Goal: Check status: Check status

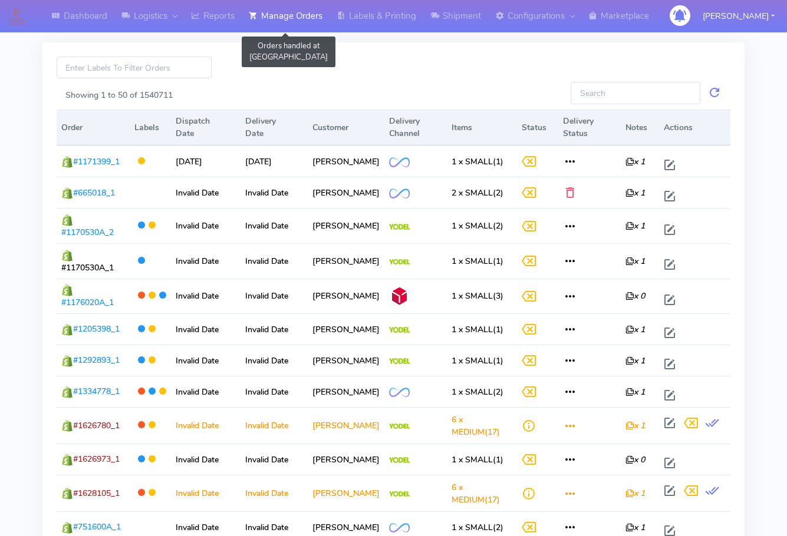
drag, startPoint x: 295, startPoint y: 24, endPoint x: 292, endPoint y: 32, distance: 9.0
click at [296, 23] on link "Manage Orders" at bounding box center [286, 16] width 88 height 32
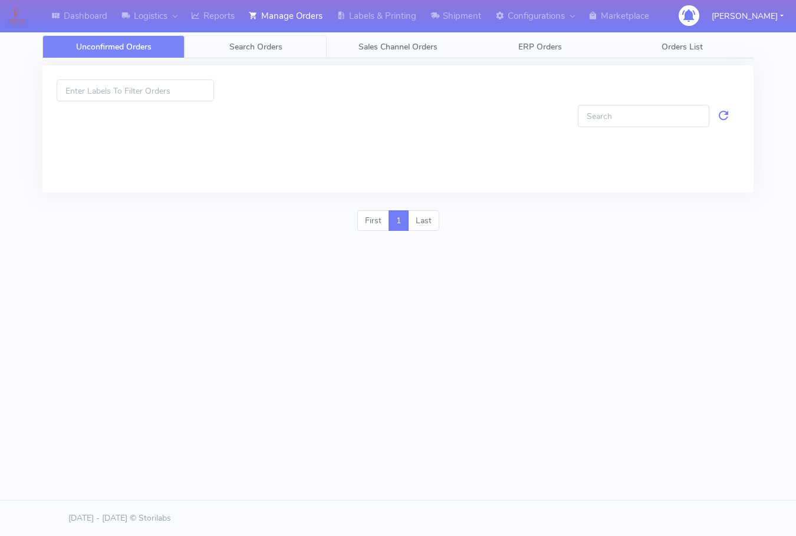
click at [275, 48] on span "Search Orders" at bounding box center [255, 46] width 53 height 11
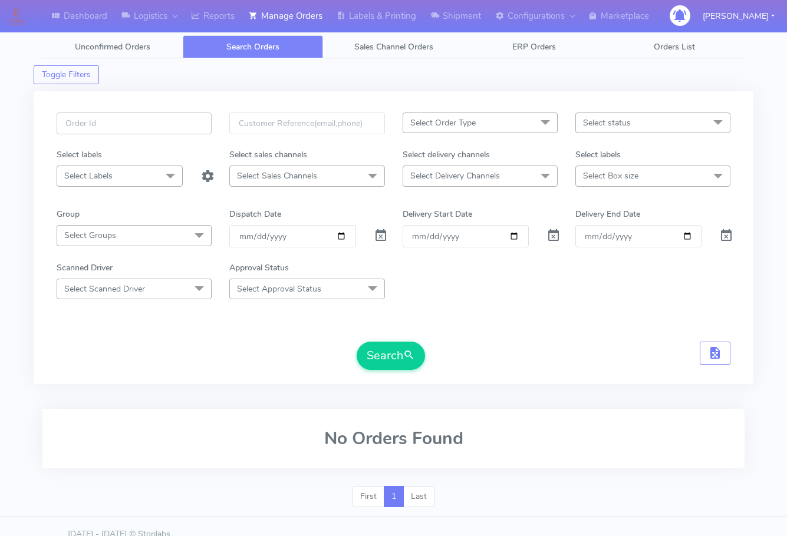
click at [128, 125] on input "text" at bounding box center [134, 124] width 155 height 22
paste input "1627079"
type input "1627079"
click at [384, 239] on span at bounding box center [381, 238] width 14 height 11
click at [383, 358] on button "Search" at bounding box center [391, 356] width 68 height 28
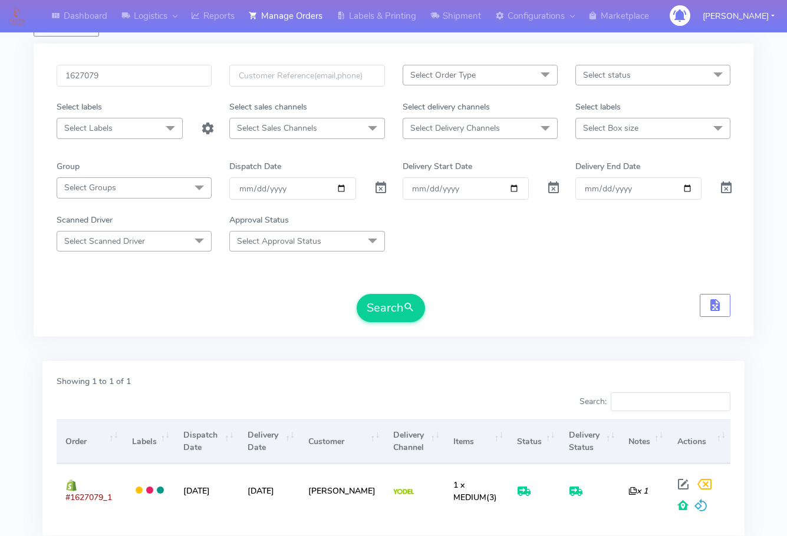
scroll to position [130, 0]
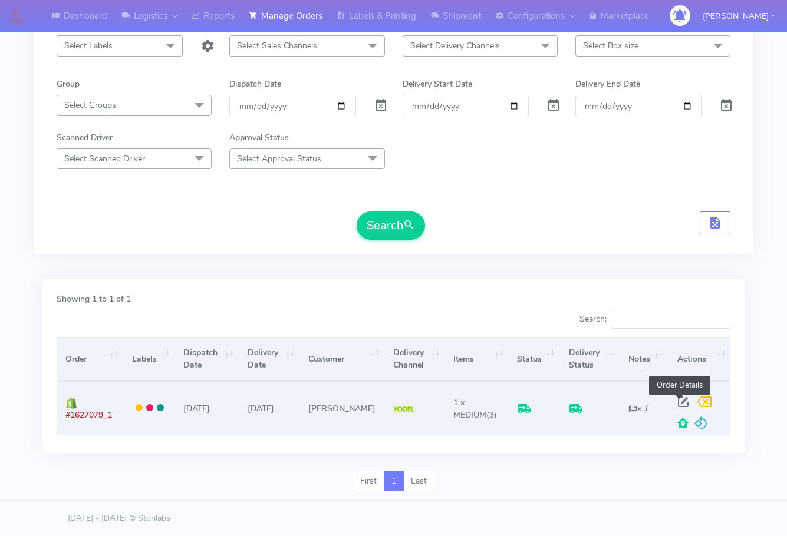
click at [679, 401] on span at bounding box center [682, 404] width 21 height 11
select select "5"
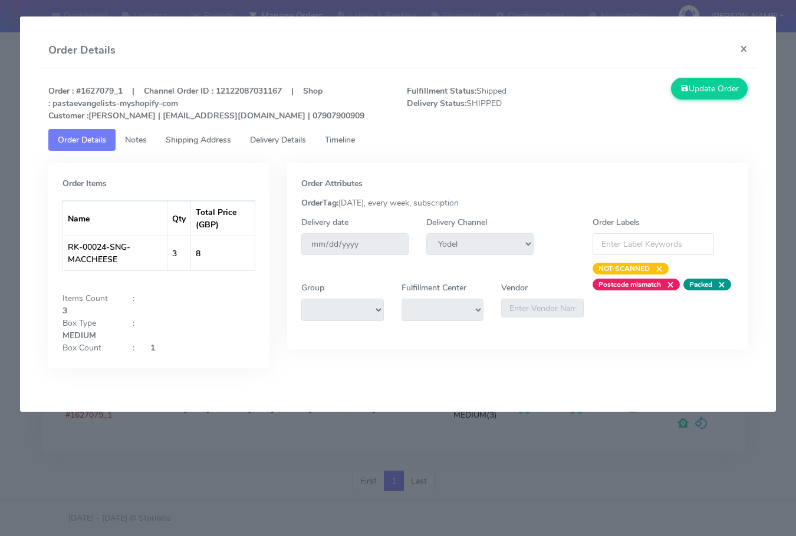
click at [193, 143] on span "Shipping Address" at bounding box center [198, 139] width 65 height 11
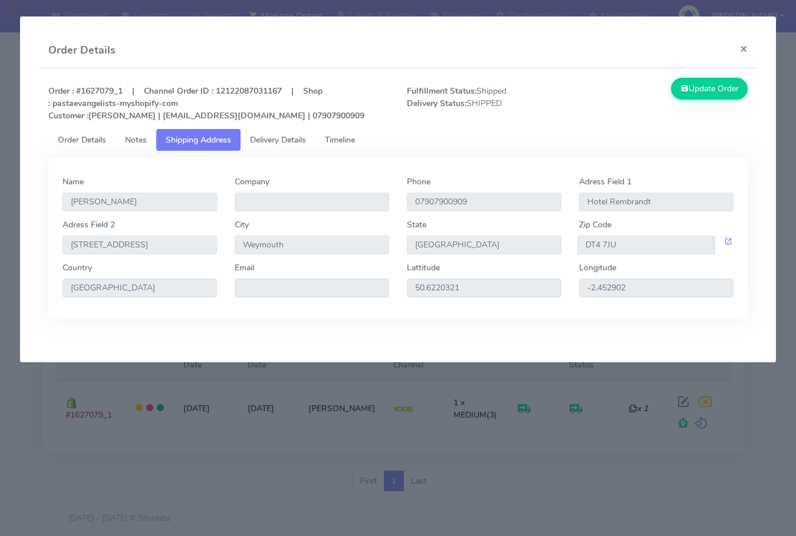
click at [281, 138] on span "Delivery Details" at bounding box center [278, 139] width 56 height 11
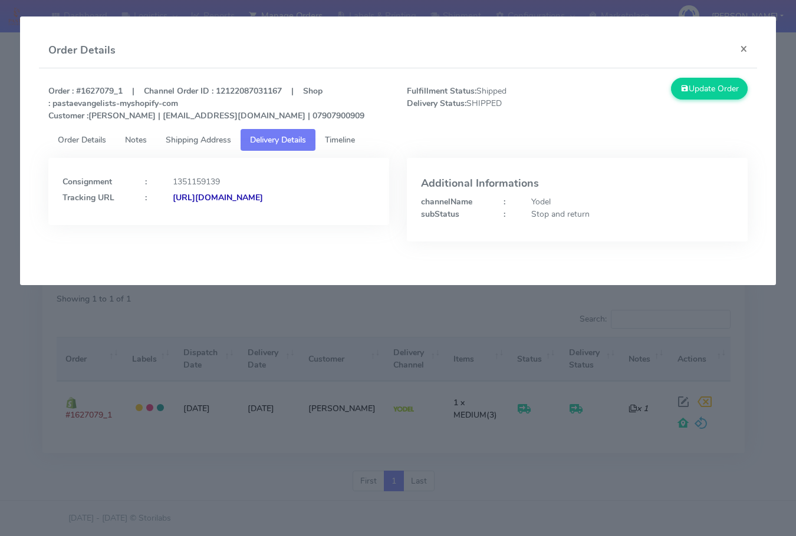
click at [173, 203] on strong "[URL][DOMAIN_NAME]" at bounding box center [218, 197] width 90 height 11
click at [183, 138] on span "Shipping Address" at bounding box center [198, 139] width 65 height 11
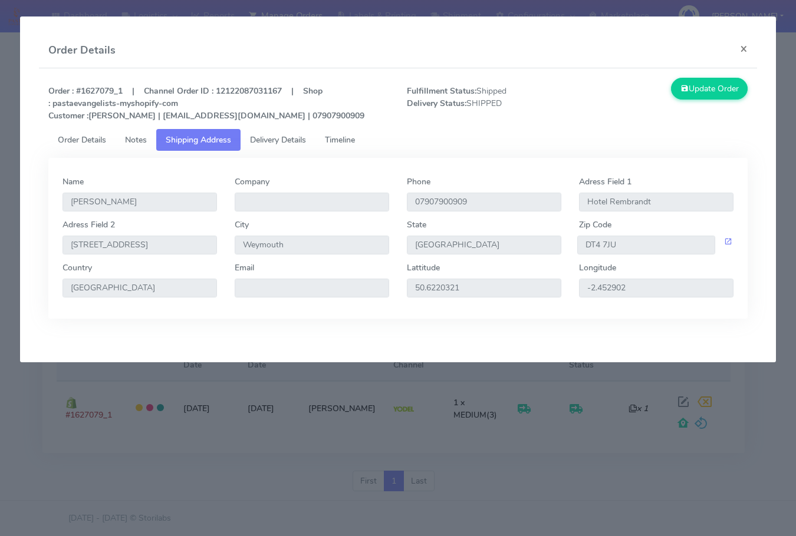
click at [270, 140] on span "Delivery Details" at bounding box center [278, 139] width 56 height 11
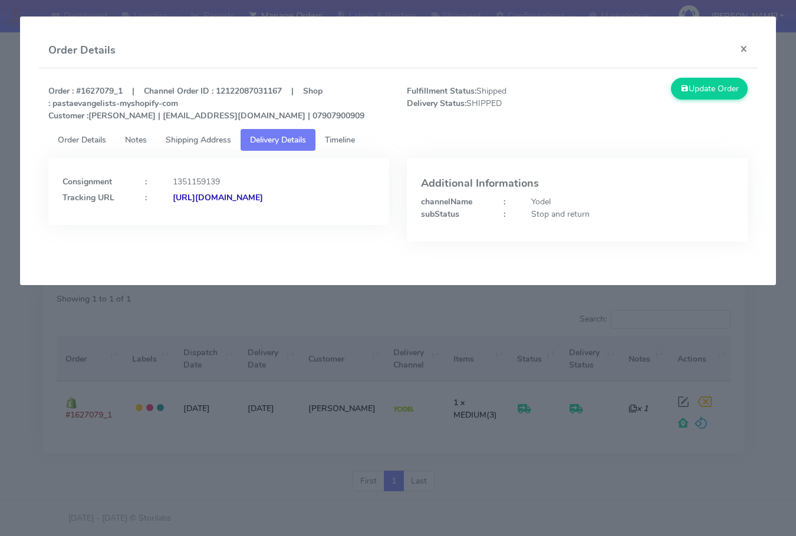
click at [91, 139] on span "Order Details" at bounding box center [82, 139] width 48 height 11
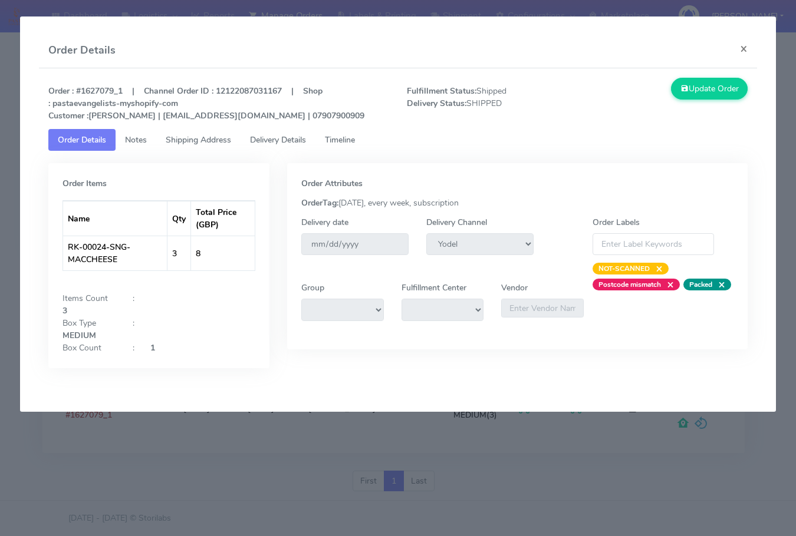
click at [200, 138] on span "Shipping Address" at bounding box center [198, 139] width 65 height 11
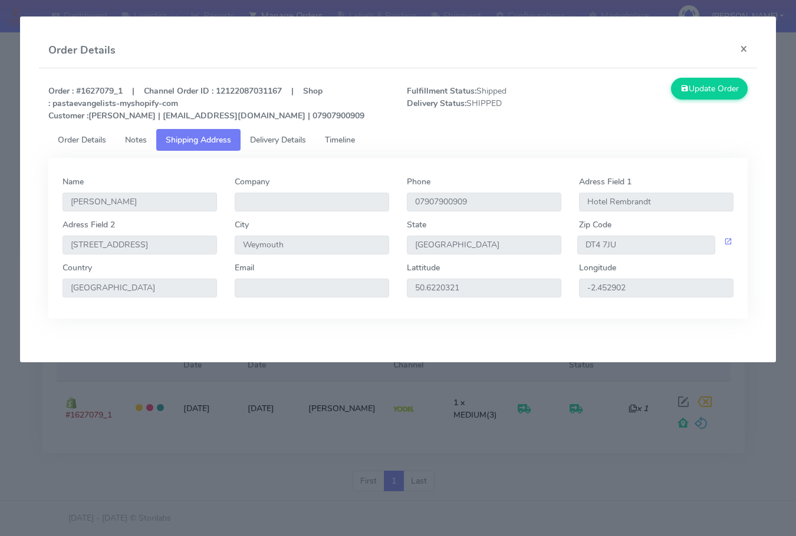
click at [72, 138] on span "Order Details" at bounding box center [82, 139] width 48 height 11
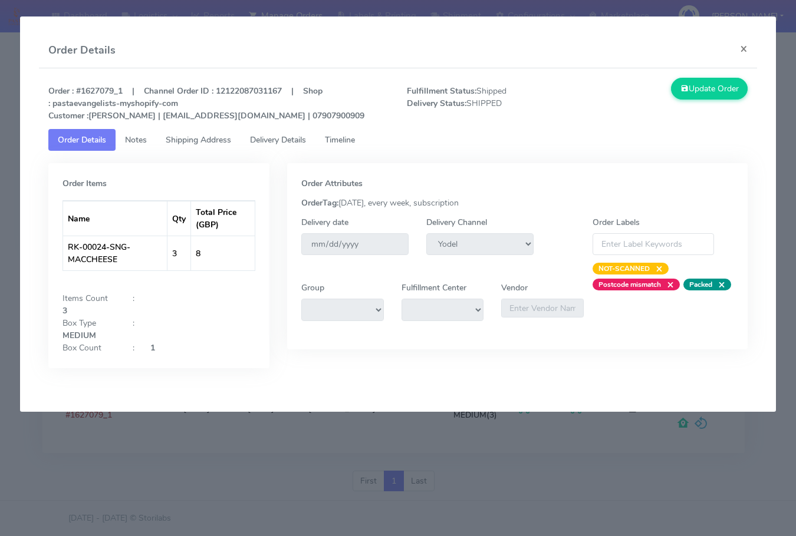
click at [142, 142] on span "Notes" at bounding box center [136, 139] width 22 height 11
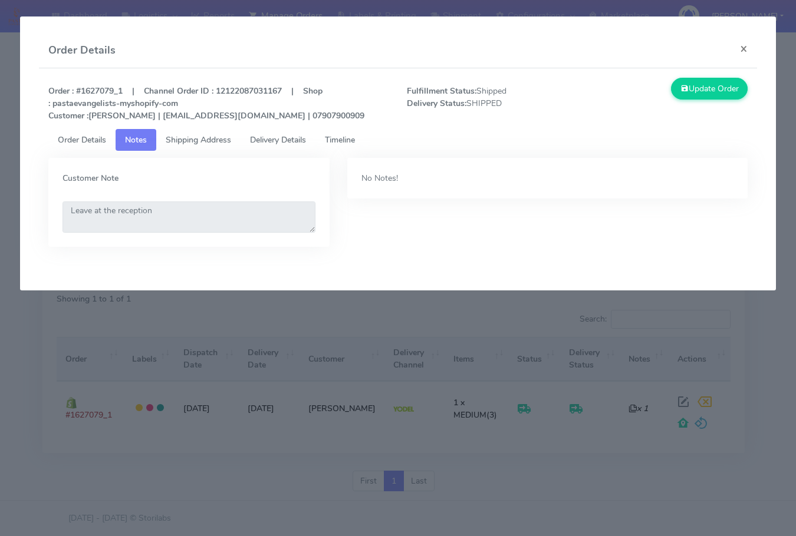
click at [206, 139] on span "Shipping Address" at bounding box center [198, 139] width 65 height 11
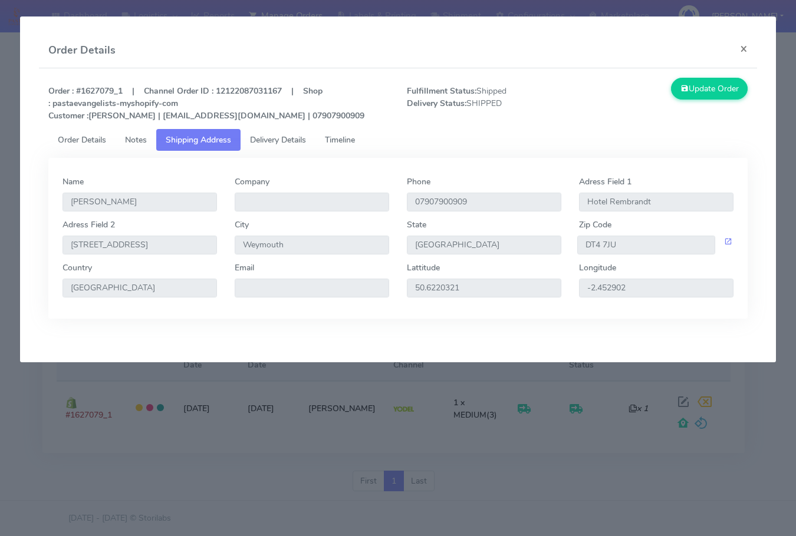
click at [84, 137] on span "Order Details" at bounding box center [82, 139] width 48 height 11
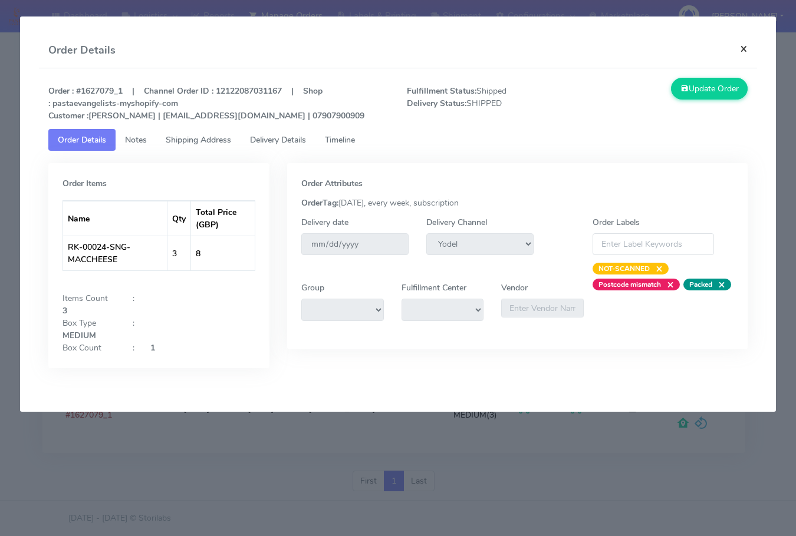
click at [747, 50] on button "×" at bounding box center [743, 48] width 27 height 31
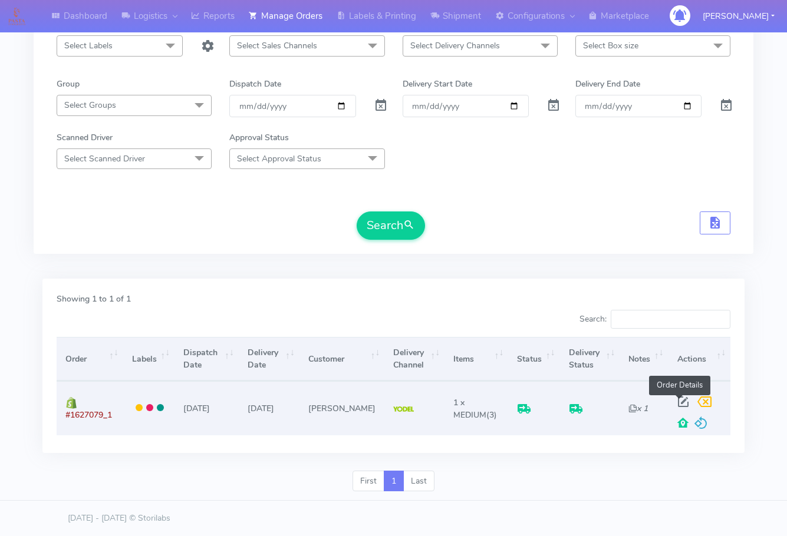
click at [681, 399] on span at bounding box center [682, 404] width 21 height 11
select select "5"
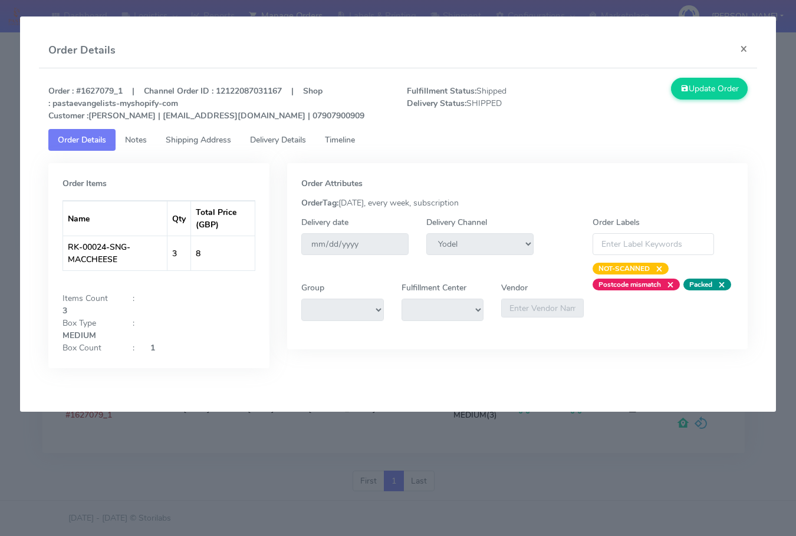
click at [140, 142] on span "Notes" at bounding box center [136, 139] width 22 height 11
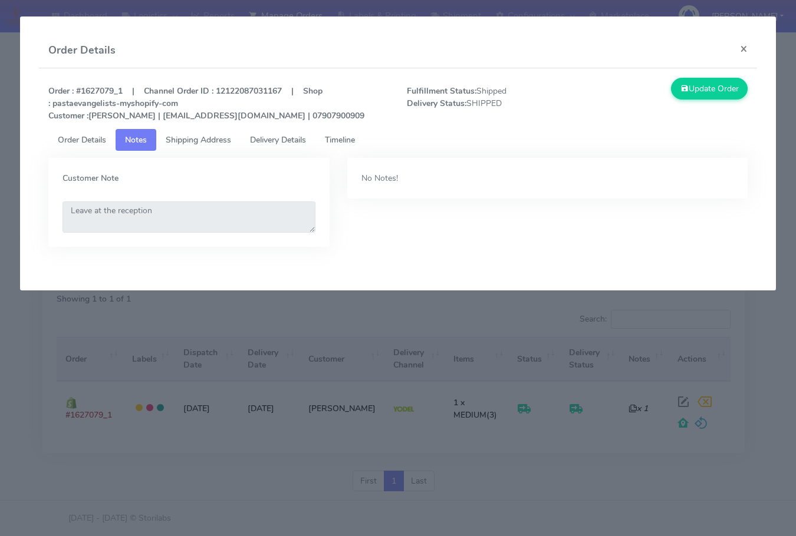
click at [212, 141] on span "Shipping Address" at bounding box center [198, 139] width 65 height 11
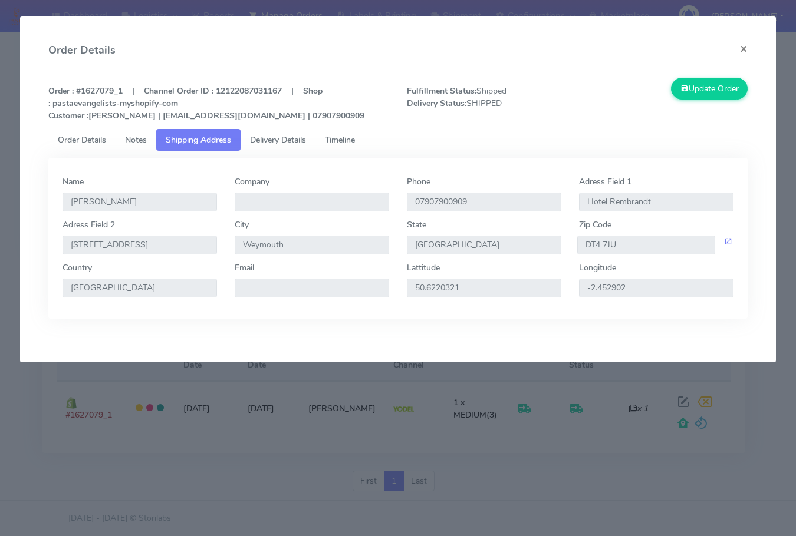
click at [277, 138] on span "Delivery Details" at bounding box center [278, 139] width 56 height 11
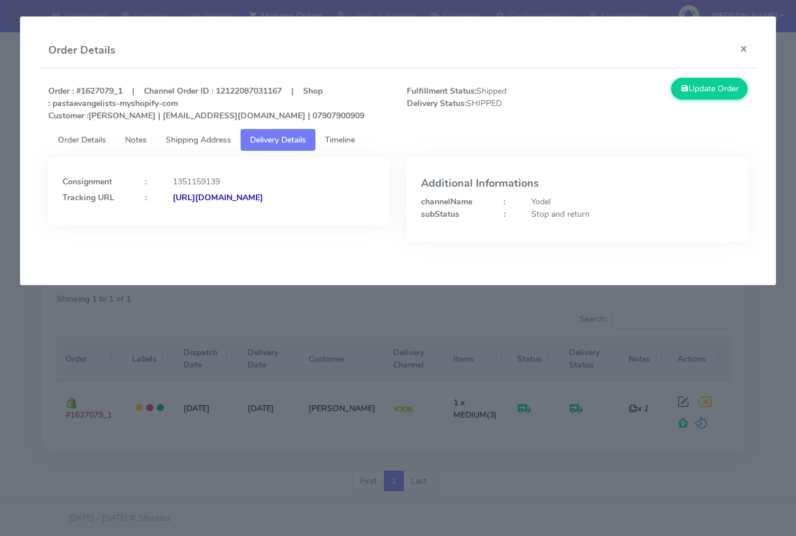
click at [177, 139] on span "Shipping Address" at bounding box center [198, 139] width 65 height 11
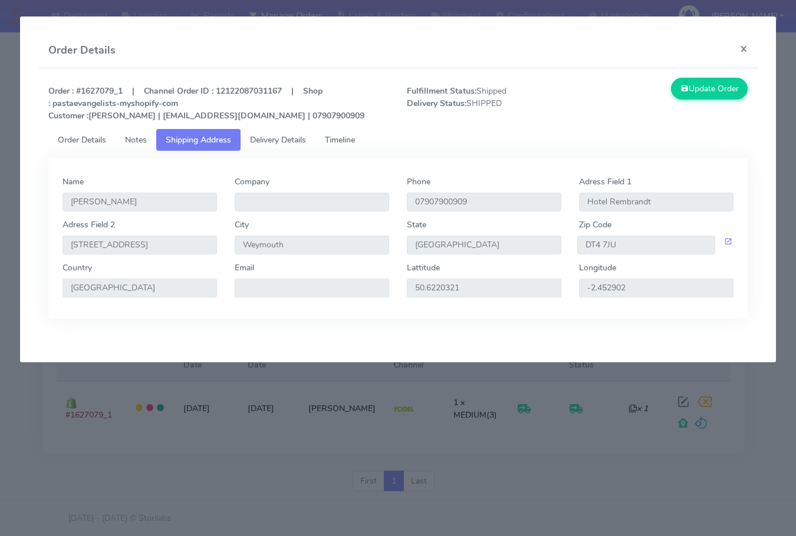
click at [286, 133] on link "Delivery Details" at bounding box center [277, 140] width 75 height 22
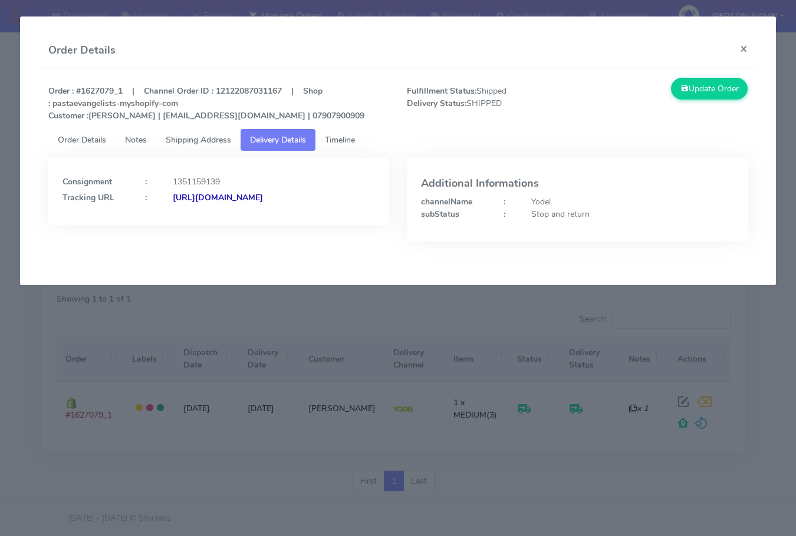
click at [349, 143] on span "Timeline" at bounding box center [340, 139] width 30 height 11
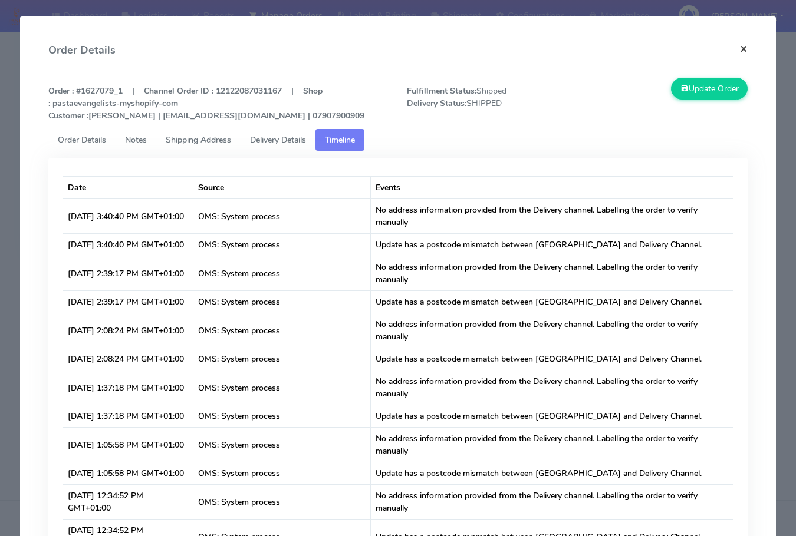
drag, startPoint x: 734, startPoint y: 47, endPoint x: 658, endPoint y: 96, distance: 90.4
click at [734, 47] on button "×" at bounding box center [743, 48] width 27 height 31
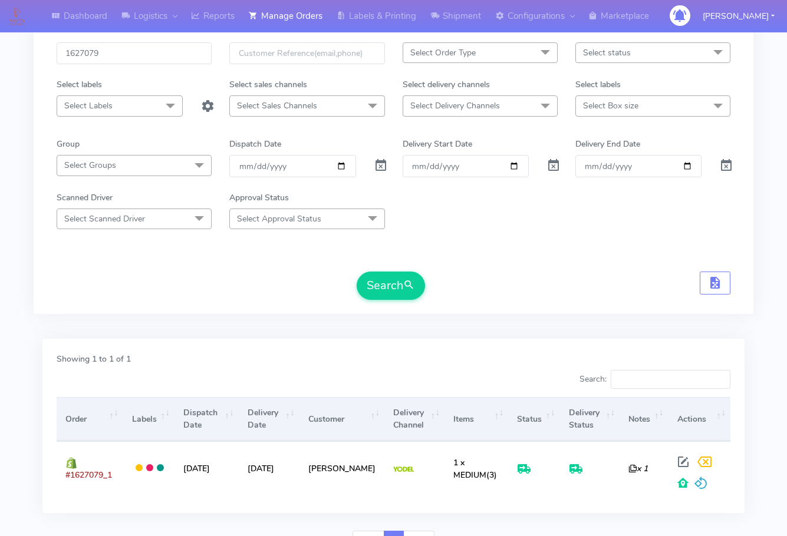
scroll to position [0, 0]
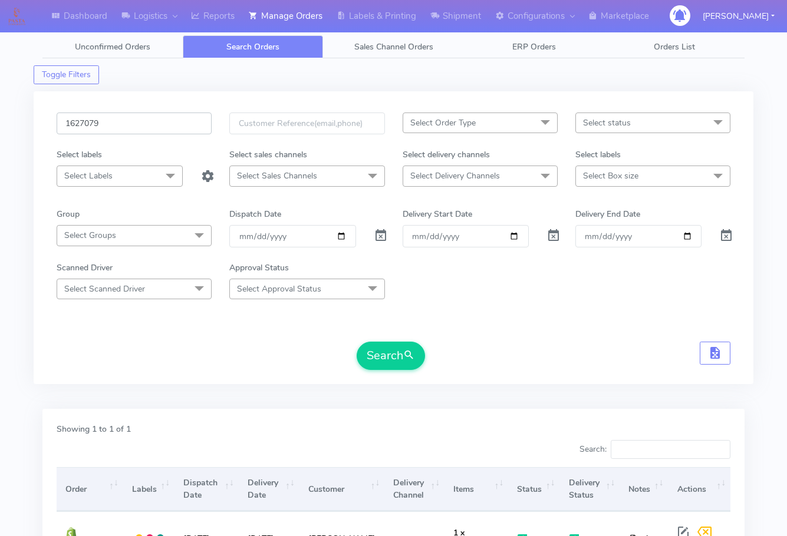
click at [140, 123] on input "1627079" at bounding box center [134, 124] width 155 height 22
paste input "561"
type input "1627561"
click at [357, 342] on button "Search" at bounding box center [391, 356] width 68 height 28
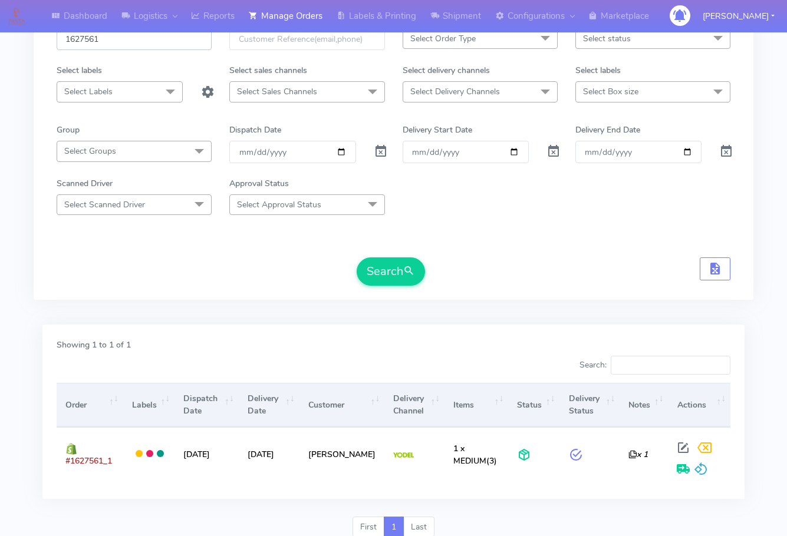
scroll to position [130, 0]
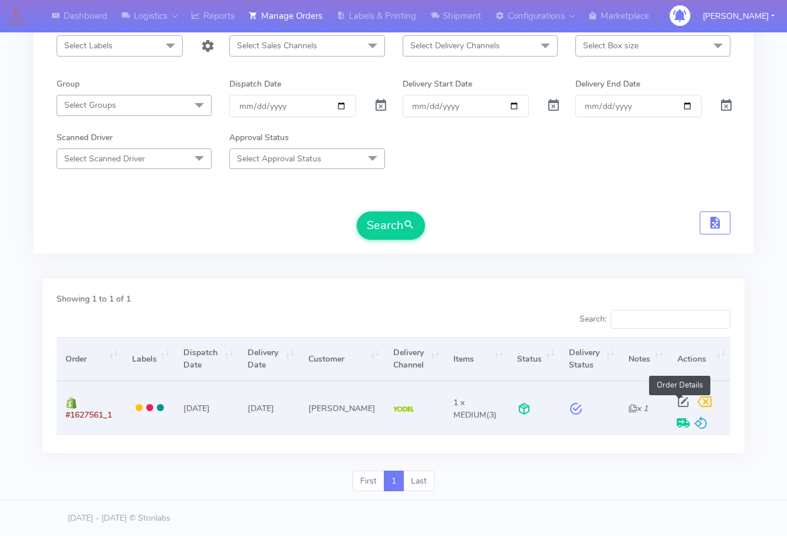
click at [674, 400] on span at bounding box center [682, 404] width 21 height 11
select select "5"
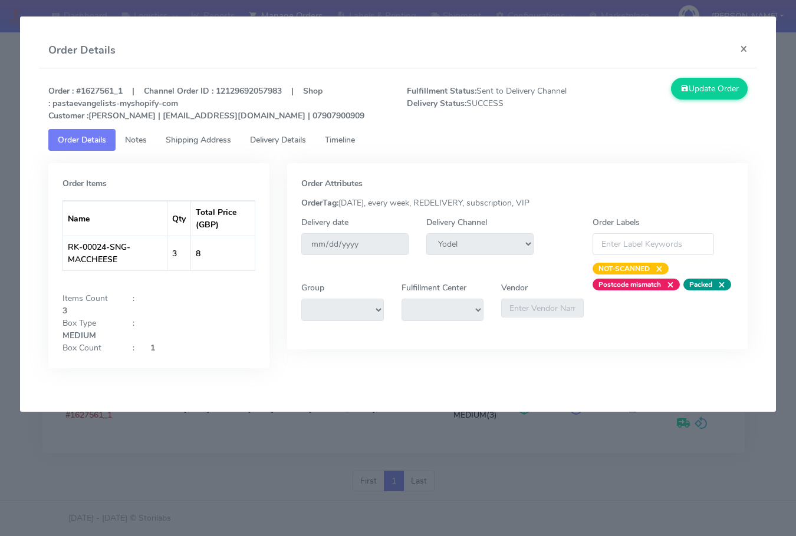
click at [194, 140] on span "Shipping Address" at bounding box center [198, 139] width 65 height 11
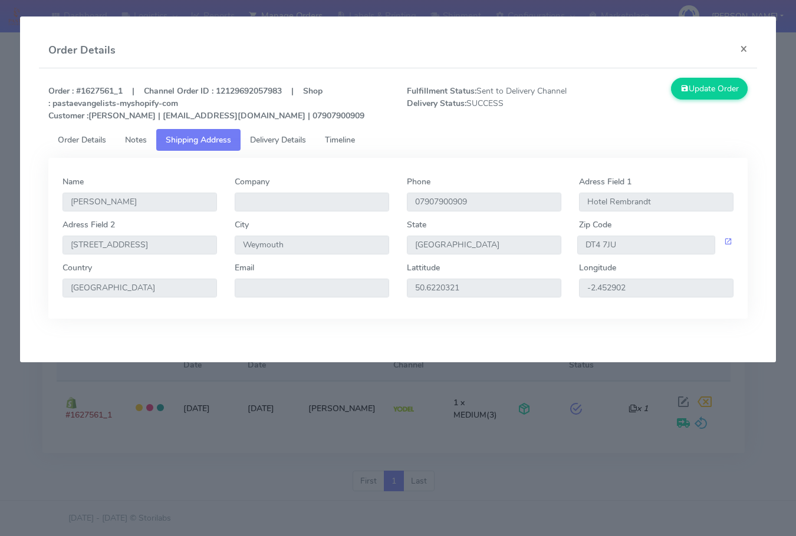
click at [289, 138] on span "Delivery Details" at bounding box center [278, 139] width 56 height 11
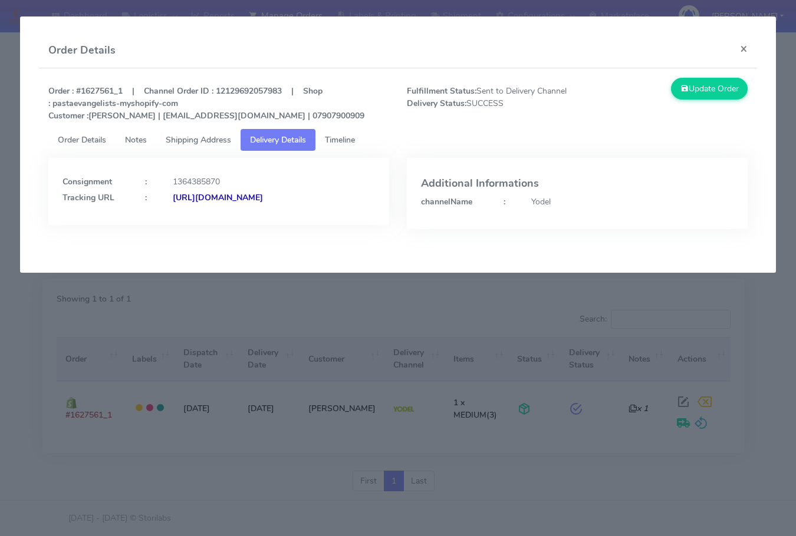
drag, startPoint x: 320, startPoint y: 220, endPoint x: 58, endPoint y: 220, distance: 262.2
click at [58, 220] on div "Consignment : 1364385870 Tracking URL : [URL][DOMAIN_NAME]" at bounding box center [218, 191] width 341 height 67
copy strong "[URL][DOMAIN_NAME]"
click at [740, 44] on button "×" at bounding box center [743, 48] width 27 height 31
